Goal: Task Accomplishment & Management: Use online tool/utility

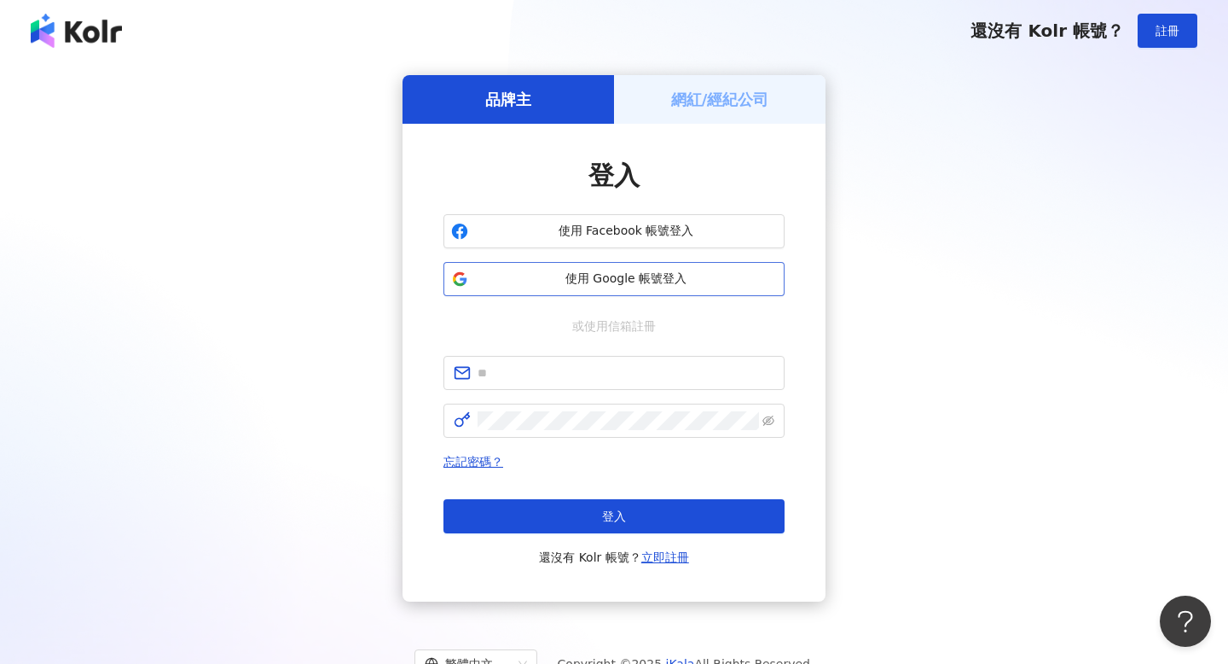
click at [674, 274] on span "使用 Google 帳號登入" at bounding box center [626, 278] width 302 height 17
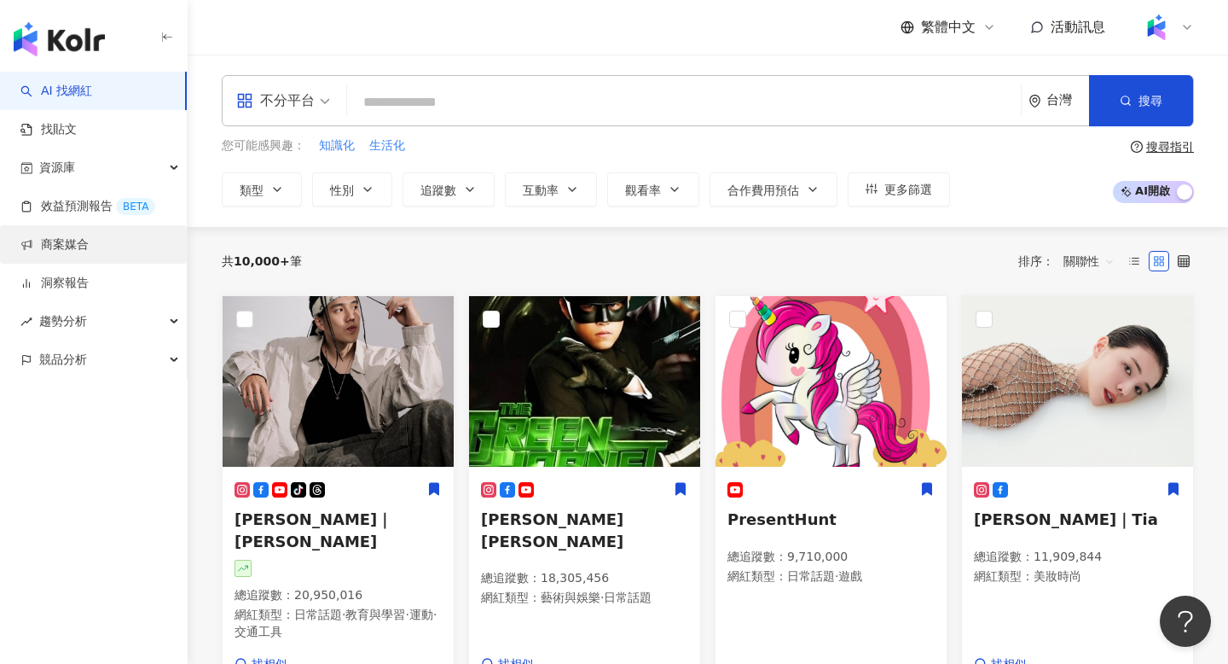
click at [89, 253] on link "商案媒合" at bounding box center [54, 244] width 68 height 17
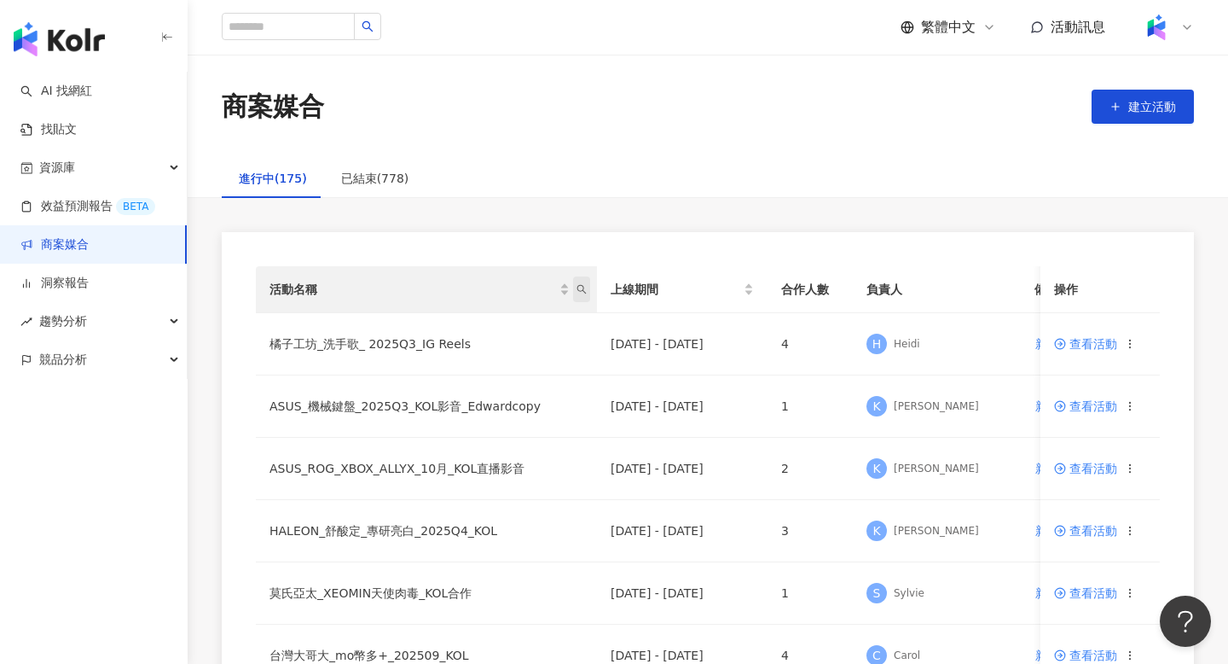
click at [587, 290] on span "活動名稱" at bounding box center [581, 289] width 17 height 26
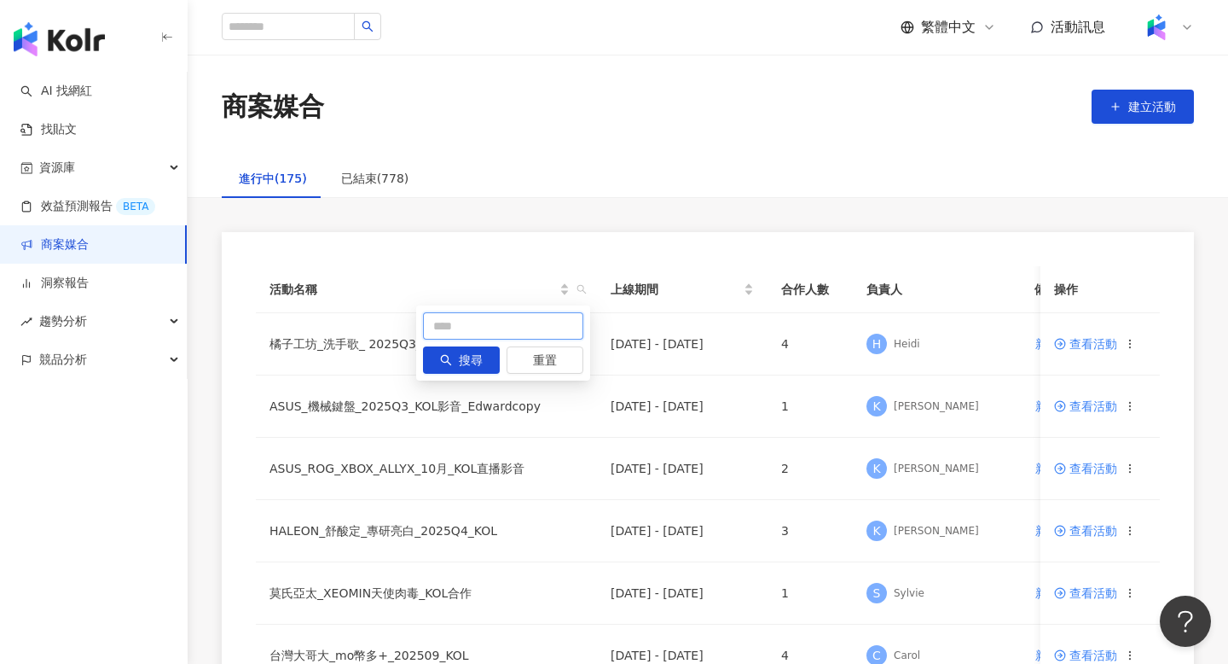
click at [528, 318] on input "text" at bounding box center [503, 325] width 160 height 27
type input "**"
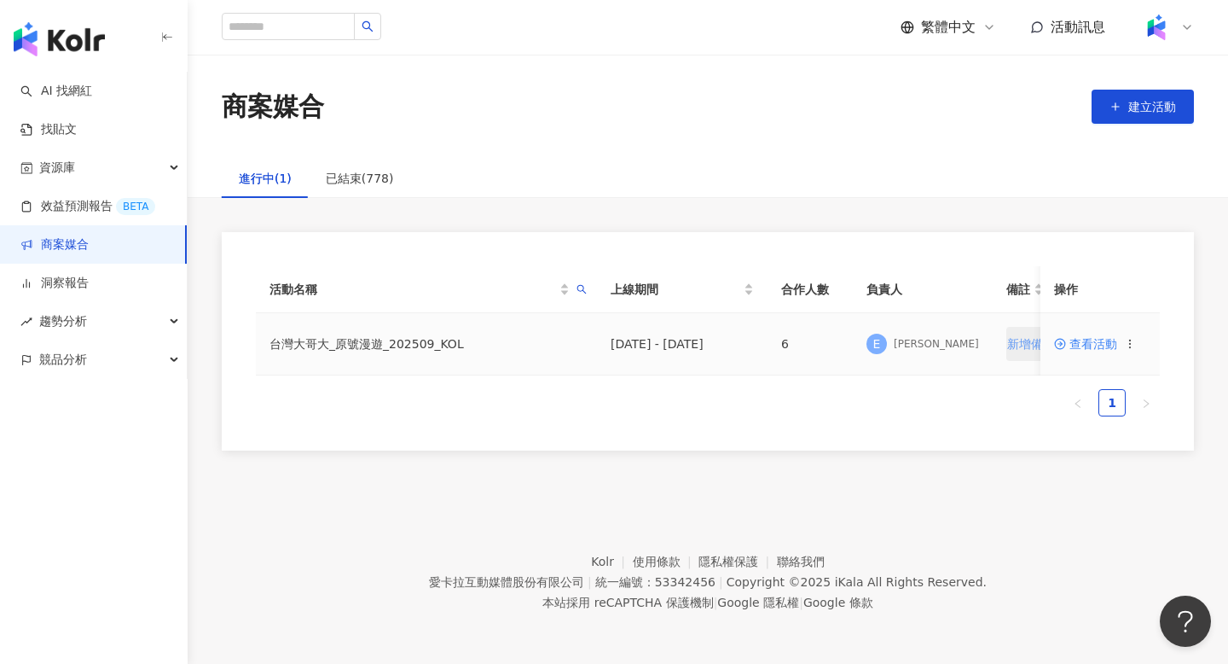
scroll to position [0, 10]
click at [1079, 348] on span "查看活動" at bounding box center [1085, 344] width 63 height 12
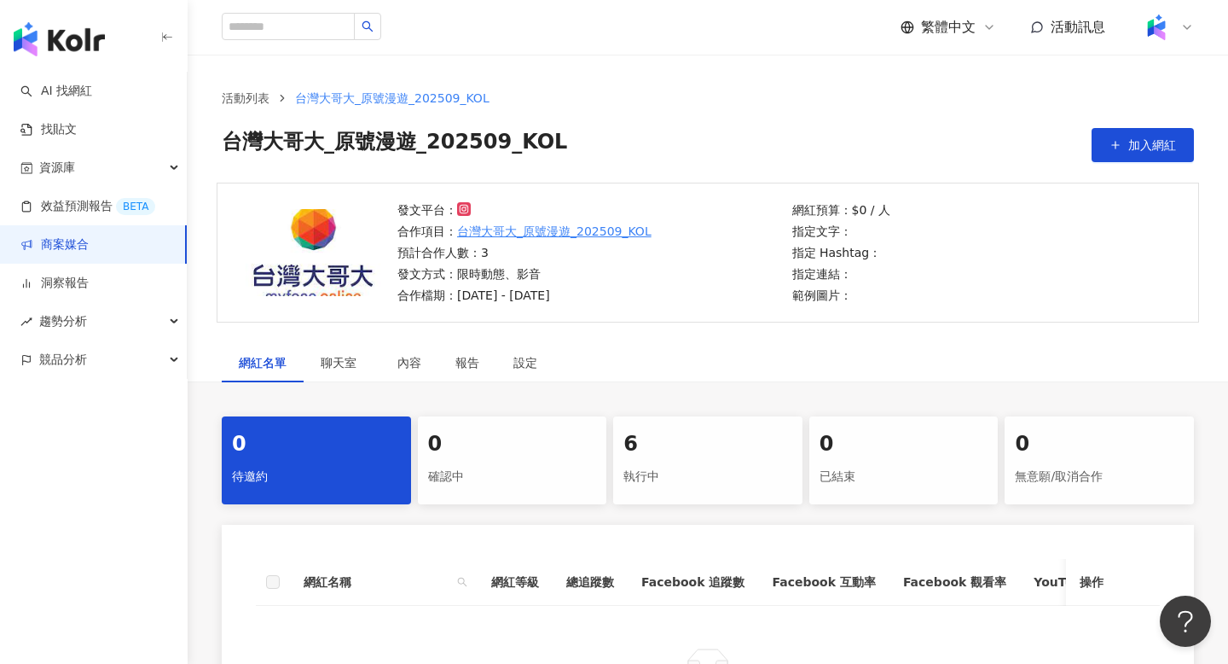
click at [658, 487] on div "執行中" at bounding box center [707, 476] width 169 height 29
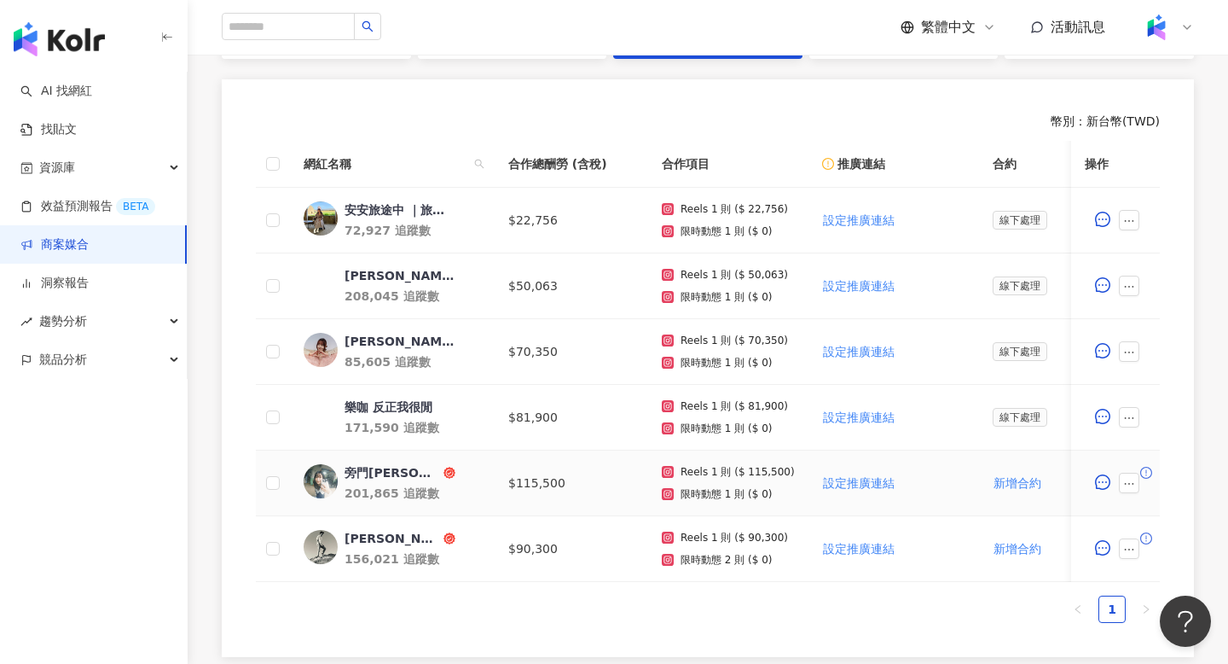
scroll to position [449, 0]
